Goal: Information Seeking & Learning: Learn about a topic

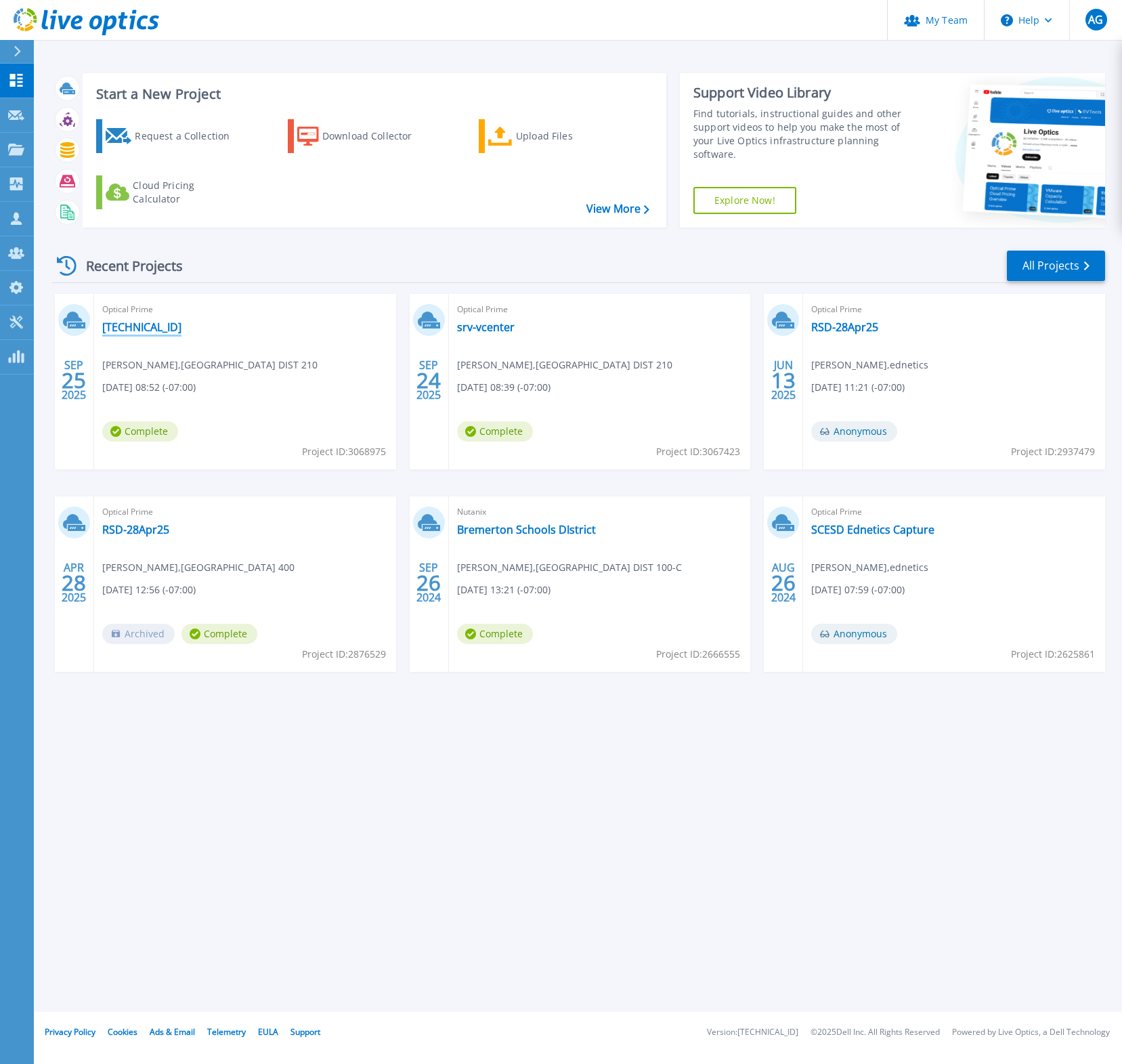
click at [115, 324] on link "[TECHNICAL_ID]" at bounding box center [142, 327] width 79 height 13
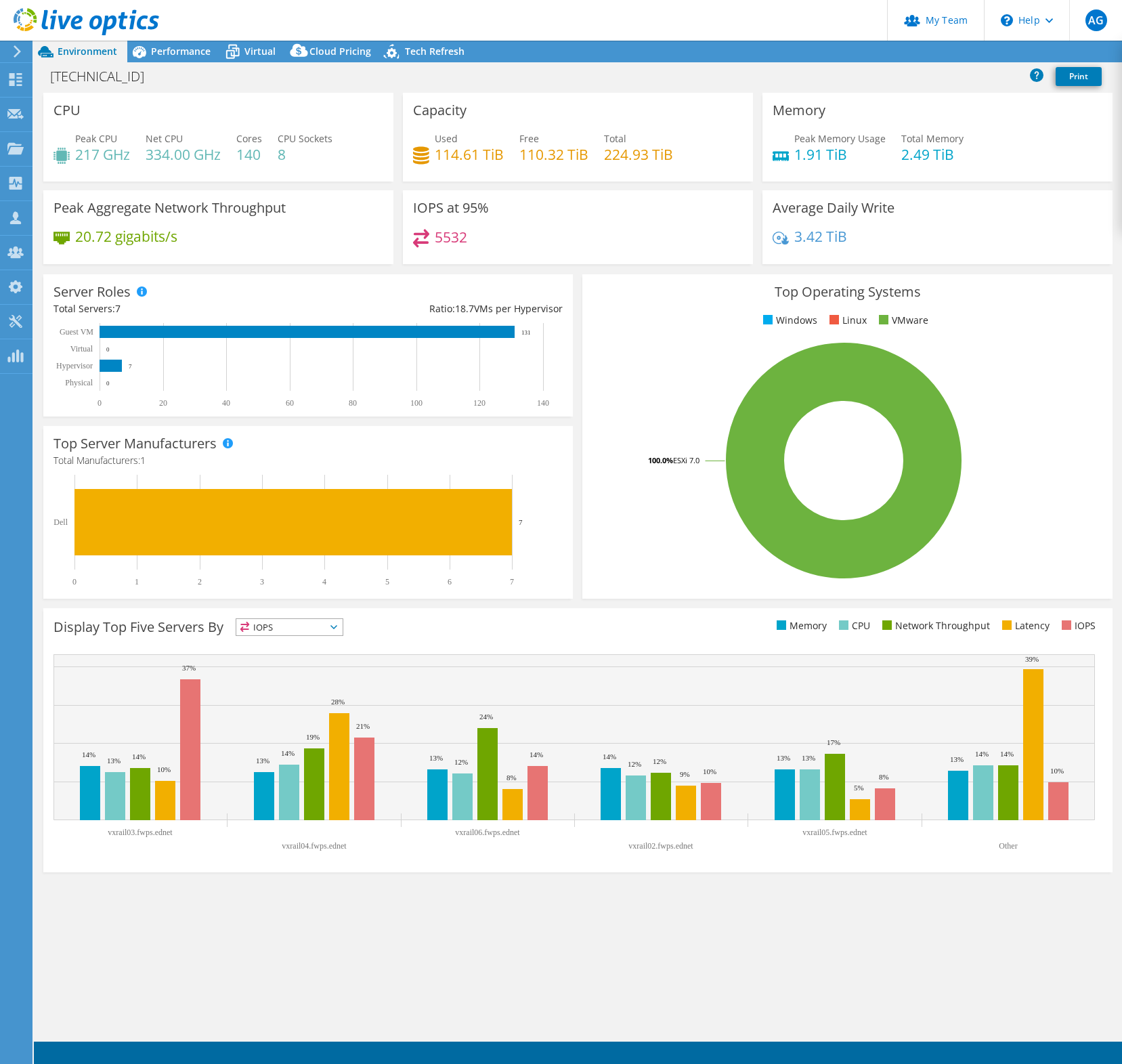
select select "USD"
click at [497, 443] on div "Top Server Manufacturers Manufacturers are shown for physical servers and hyper…" at bounding box center [308, 511] width 530 height 172
click at [149, 46] on icon at bounding box center [139, 51] width 24 height 24
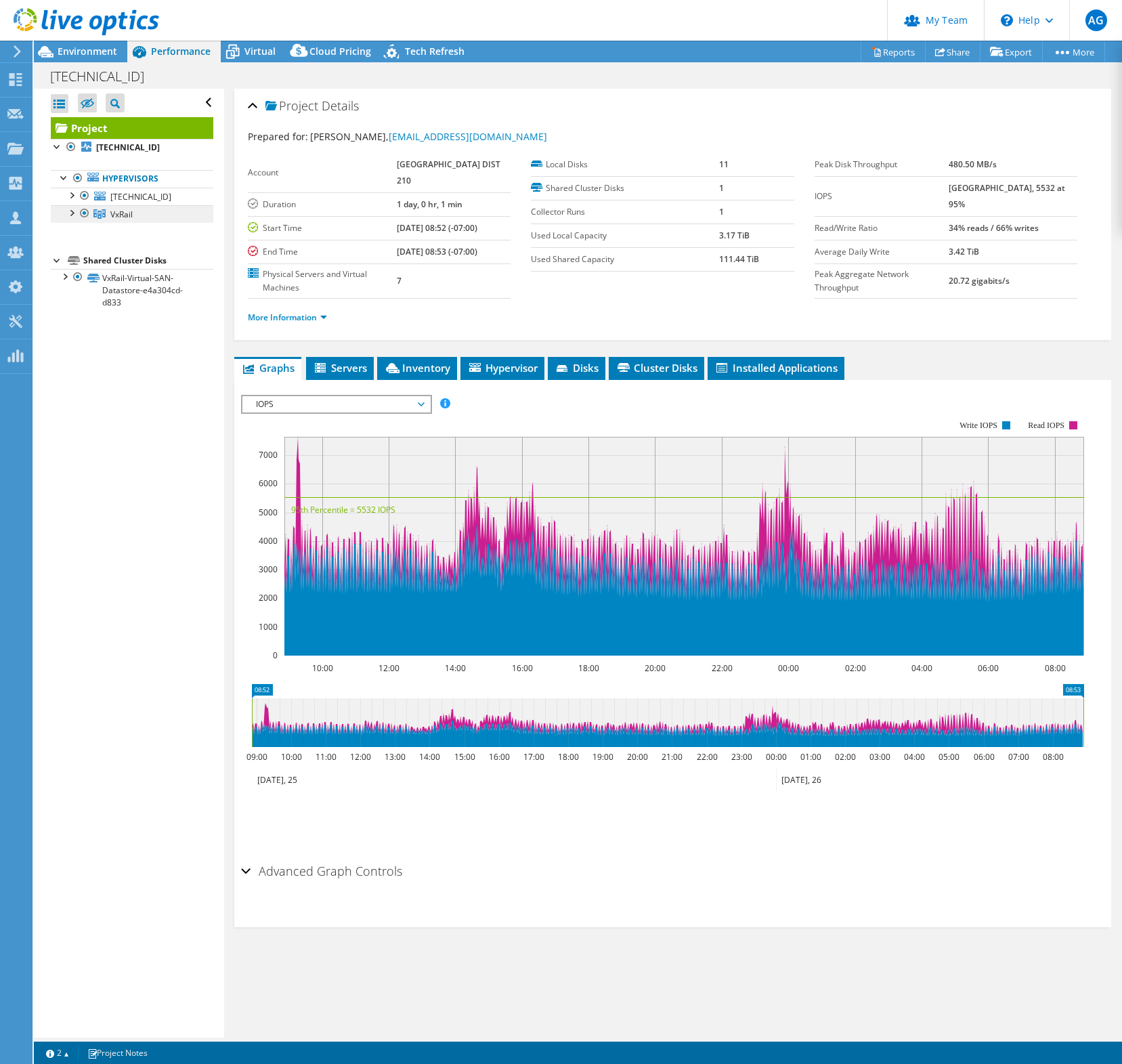
click at [71, 221] on link "VxRail" at bounding box center [132, 214] width 163 height 17
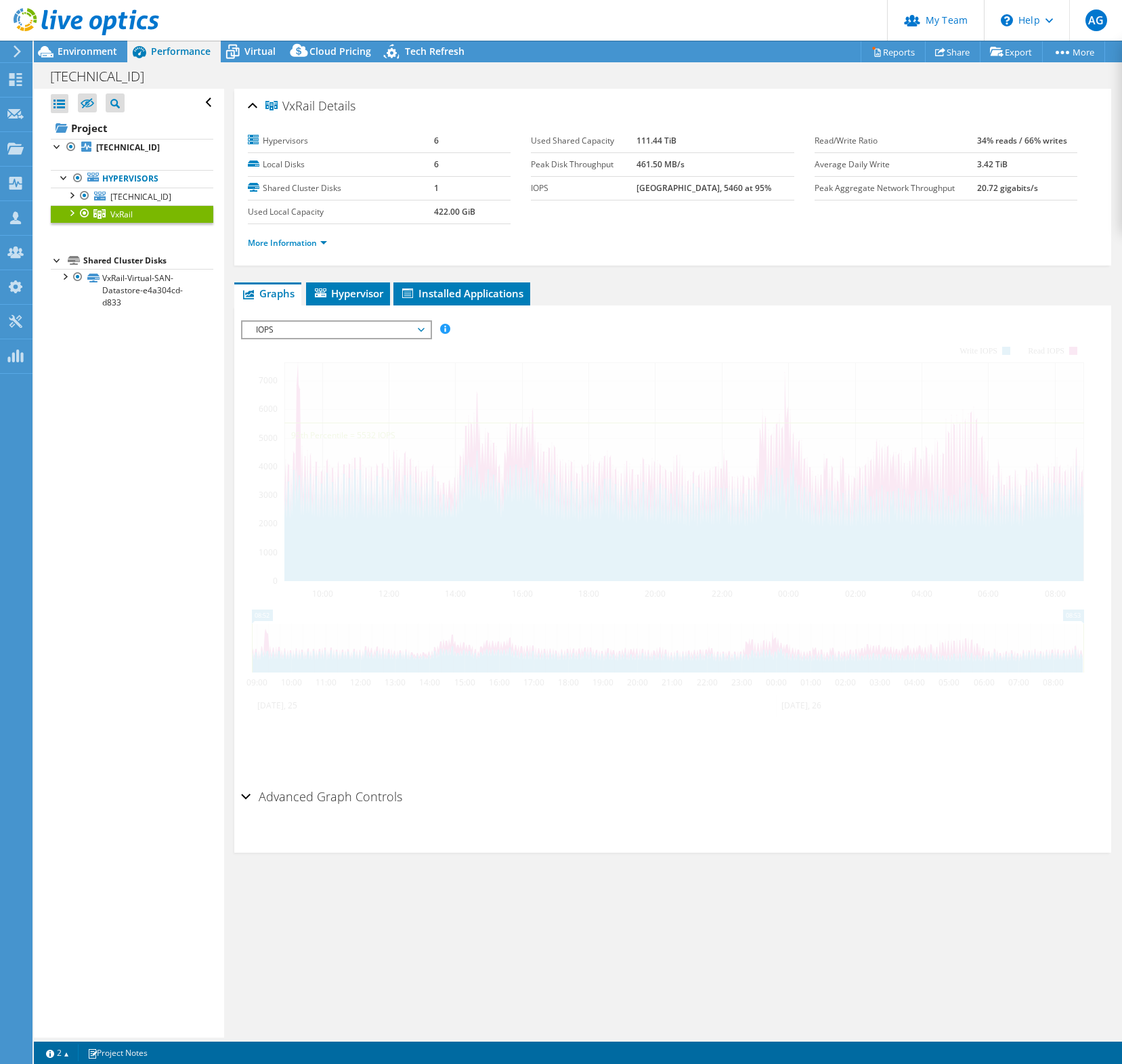
click at [134, 215] on link "VxRail" at bounding box center [132, 214] width 163 height 17
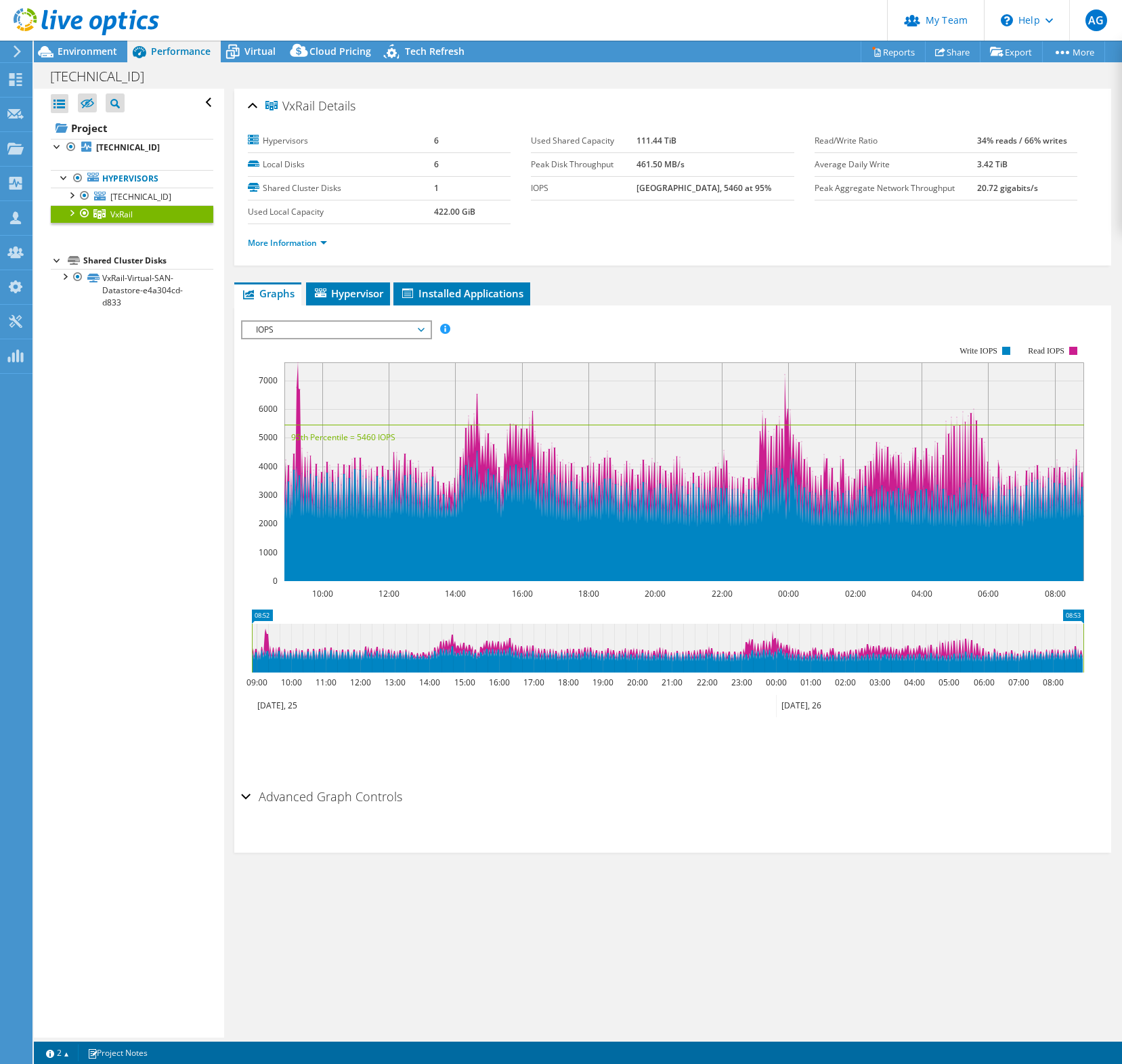
click at [76, 214] on div at bounding box center [71, 212] width 13 height 13
click at [270, 52] on span "Virtual" at bounding box center [260, 50] width 31 height 13
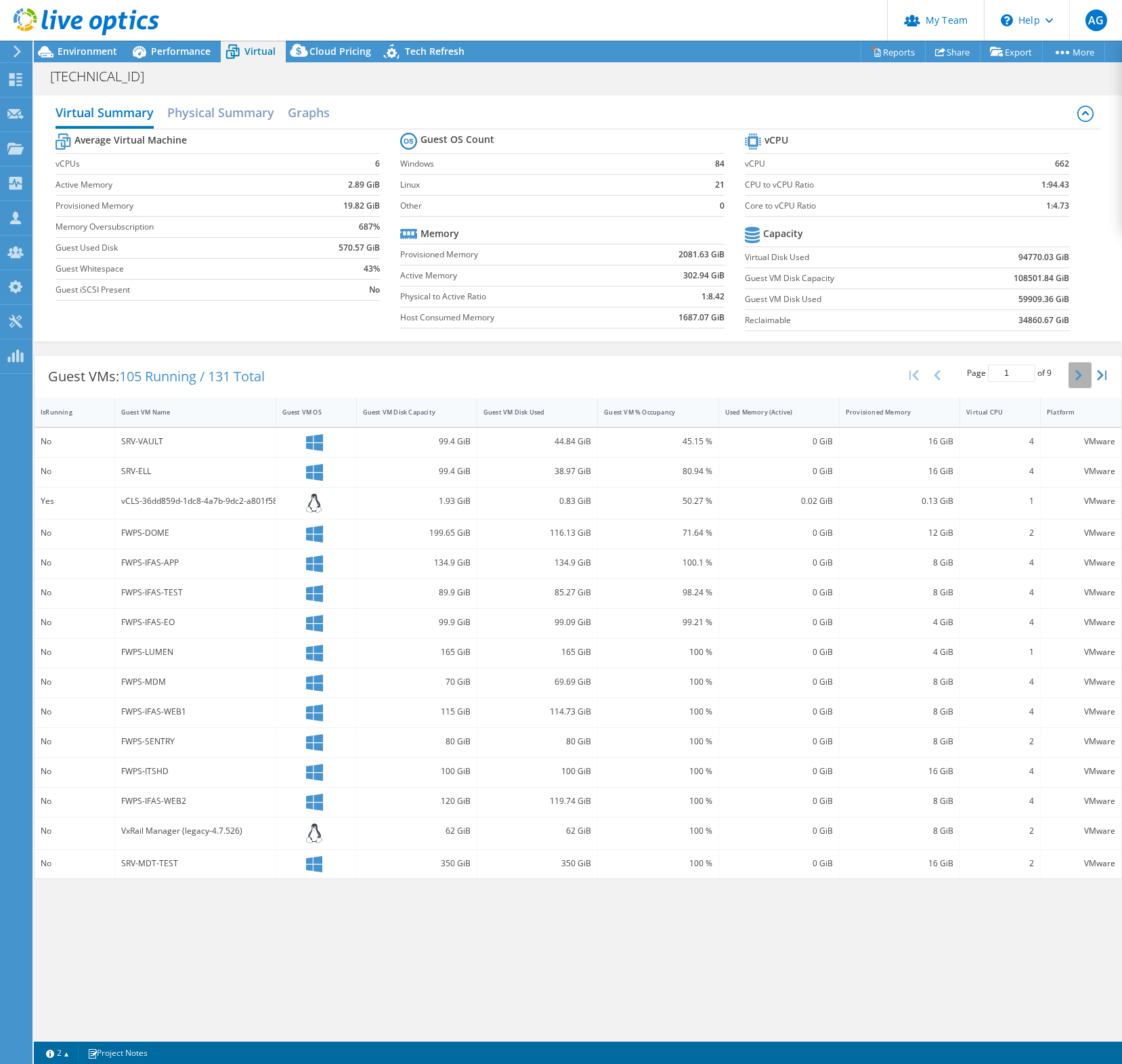
click at [1084, 381] on button "button" at bounding box center [1081, 375] width 23 height 26
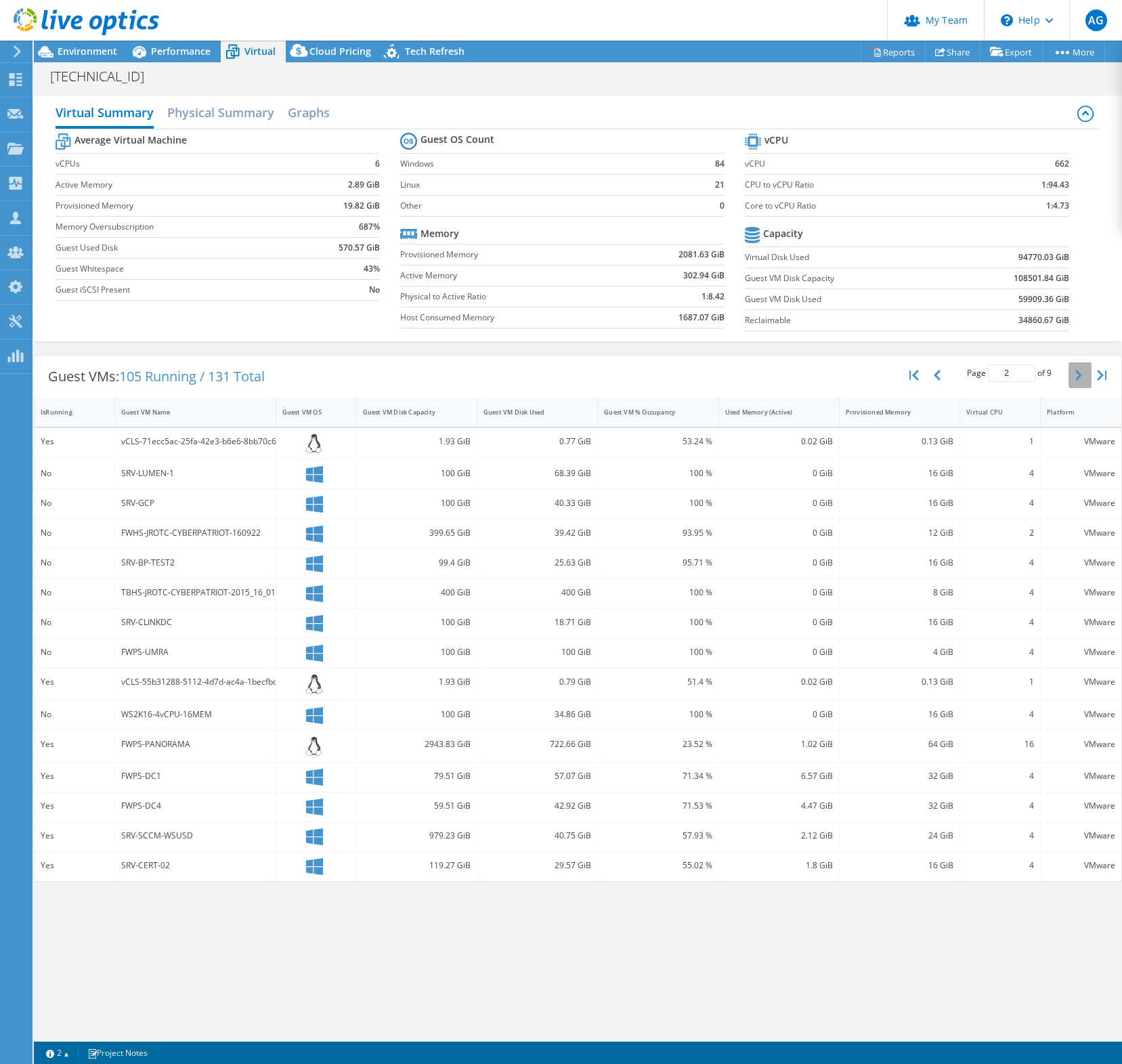
click at [1084, 381] on button "button" at bounding box center [1081, 375] width 23 height 26
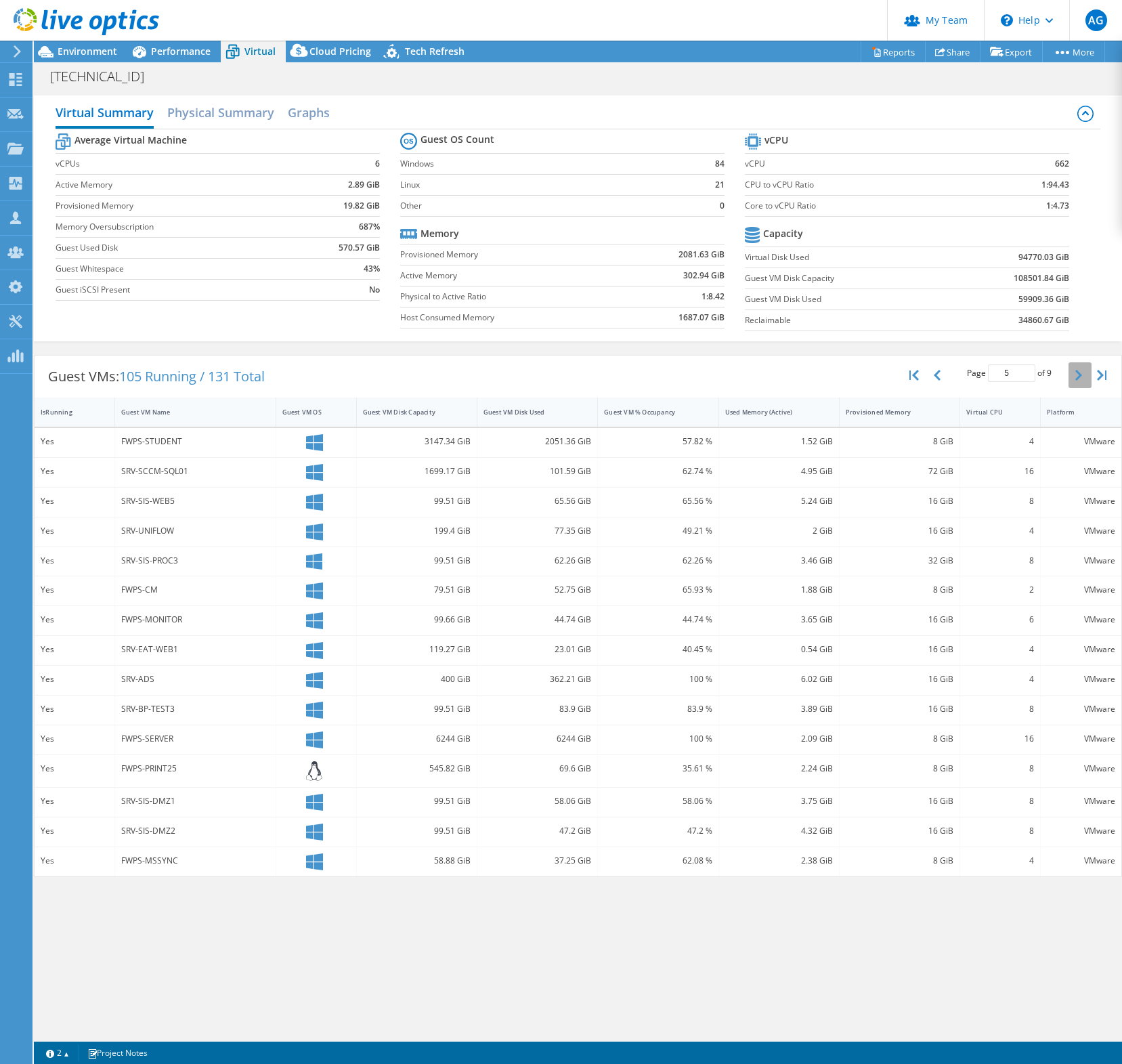
click at [1084, 381] on button "button" at bounding box center [1081, 375] width 23 height 26
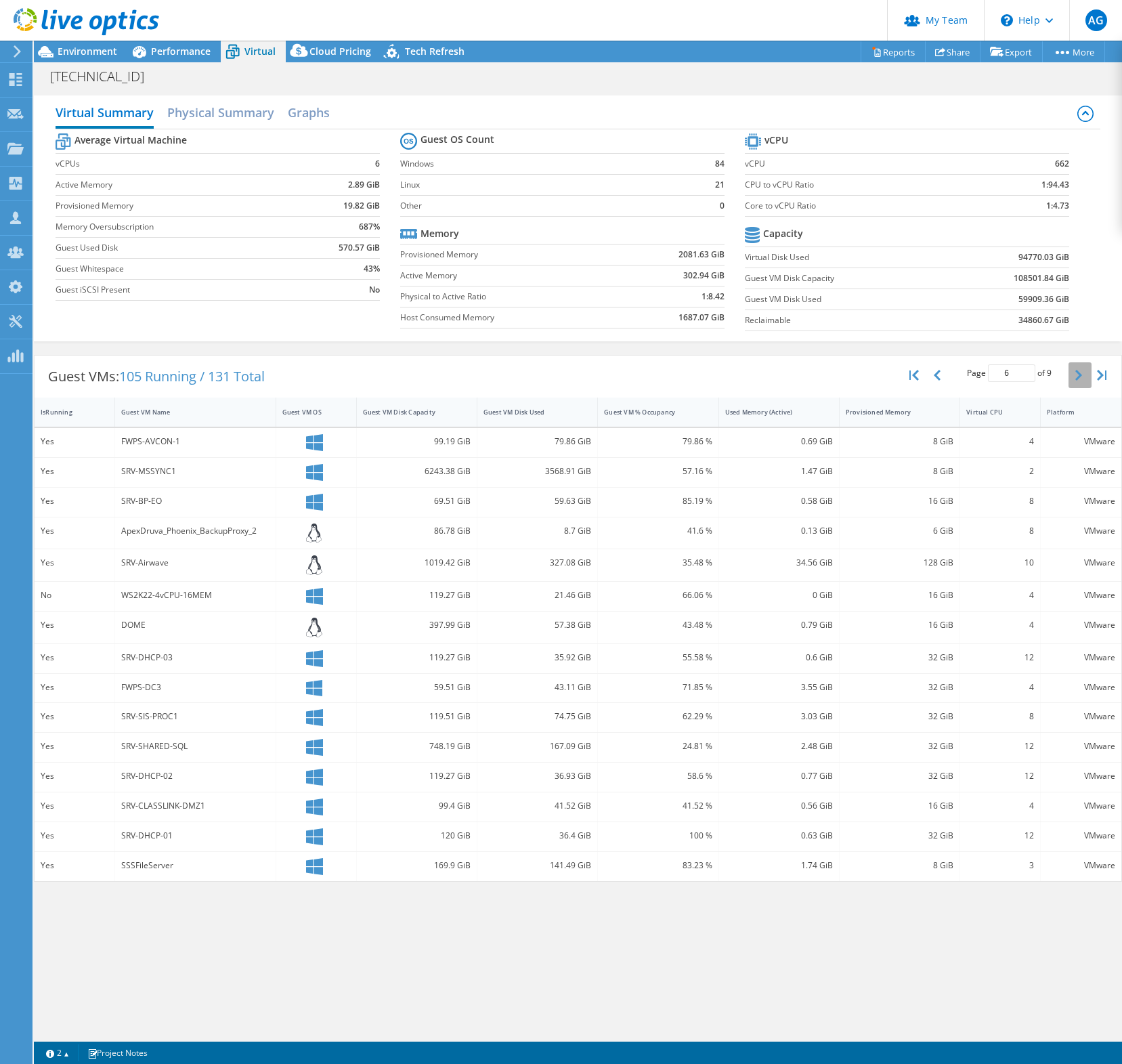
click at [1084, 381] on button "button" at bounding box center [1081, 375] width 23 height 26
click at [1084, 382] on button "button" at bounding box center [1081, 375] width 23 height 26
type input "9"
